Goal: Task Accomplishment & Management: Complete application form

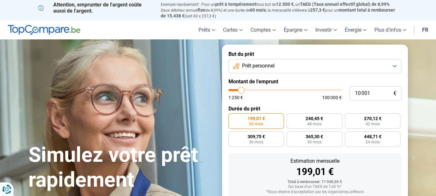
click at [281, 64] on button "Prêt personnel" at bounding box center [314, 66] width 173 height 14
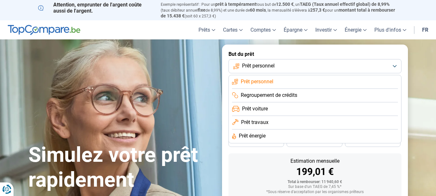
click at [285, 96] on span "Regroupement de crédits" at bounding box center [269, 95] width 56 height 7
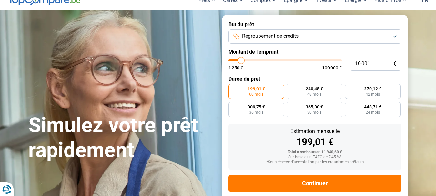
scroll to position [41, 0]
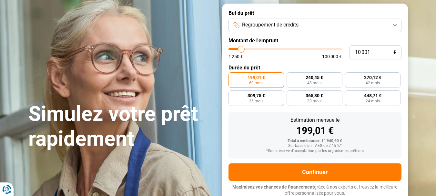
type input "12 750"
type input "12750"
type input "19 000"
type input "19000"
type input "36 750"
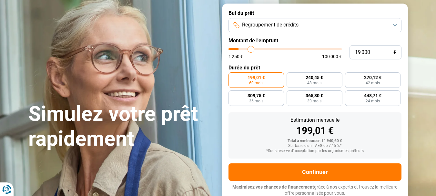
type input "36750"
type input "53 250"
type input "53250"
type input "73 500"
type input "73500"
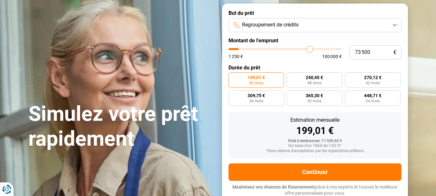
type input "82 250"
type input "82250"
type input "91 500"
type input "91500"
type input "95 000"
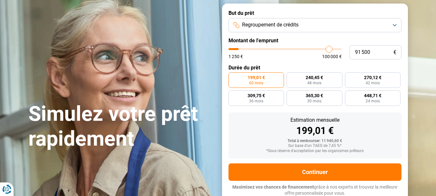
type input "95000"
type input "96 000"
type input "96000"
type input "96 250"
type input "96250"
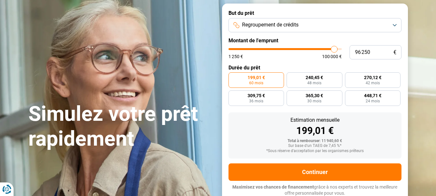
type input "99 250"
type input "99250"
type input "100 000"
drag, startPoint x: 241, startPoint y: 48, endPoint x: 356, endPoint y: 42, distance: 114.9
type input "100000"
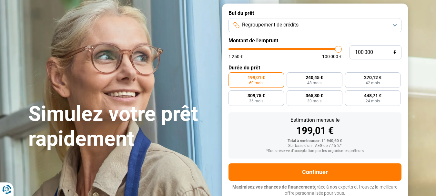
click at [341, 48] on input "range" at bounding box center [284, 49] width 113 height 2
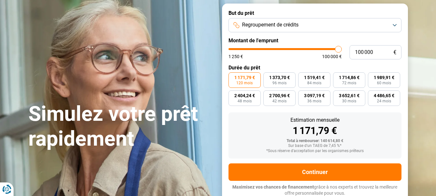
click at [247, 78] on span "1 171,79 €" at bounding box center [244, 77] width 21 height 5
click at [232, 76] on input "1 171,79 € 120 mois" at bounding box center [230, 74] width 4 height 4
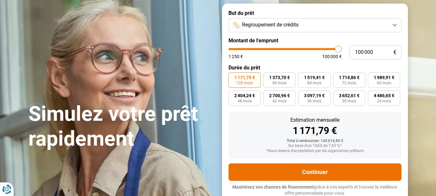
click at [312, 174] on button "Continuer" at bounding box center [314, 171] width 173 height 17
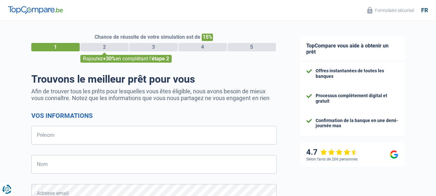
select select "32"
